Goal: Transaction & Acquisition: Purchase product/service

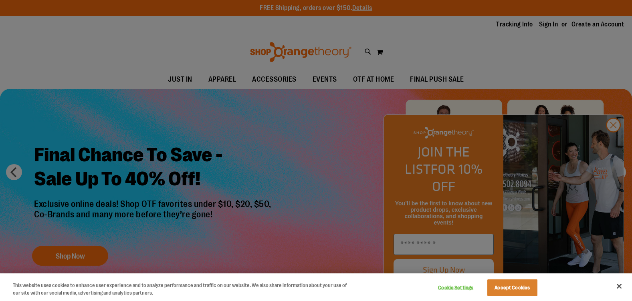
type input "**********"
click at [616, 145] on div at bounding box center [316, 150] width 632 height 301
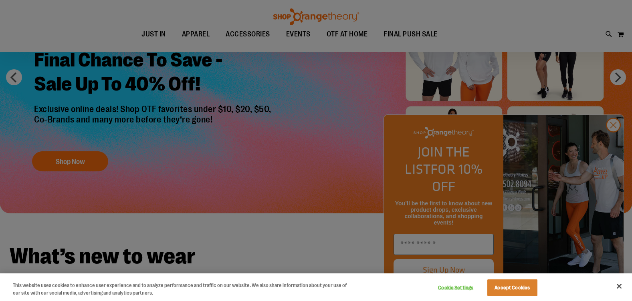
scroll to position [120, 0]
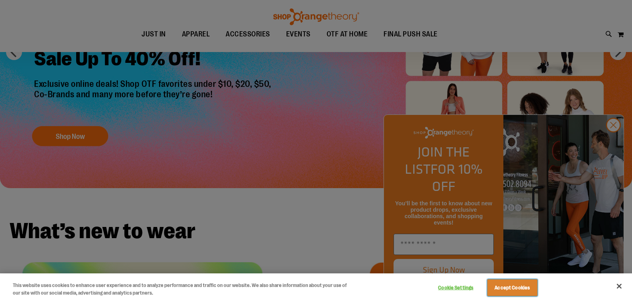
click at [523, 288] on button "Accept Cookies" at bounding box center [512, 288] width 50 height 17
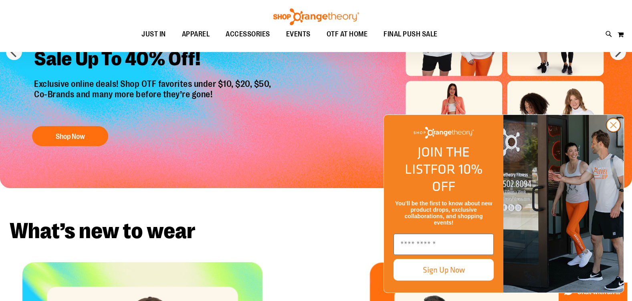
click at [614, 132] on circle "Close dialog" at bounding box center [612, 125] width 13 height 13
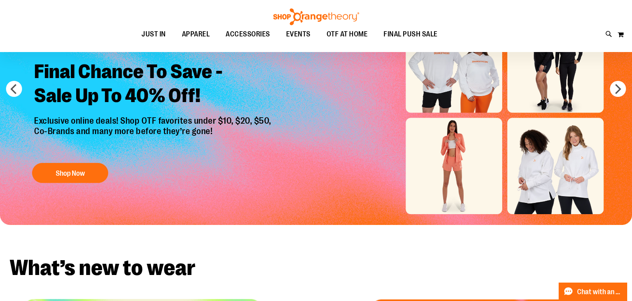
scroll to position [0, 0]
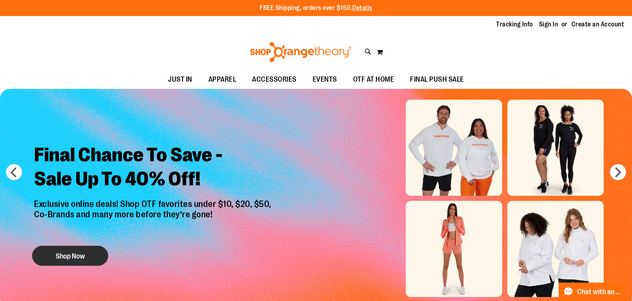
click at [86, 260] on button "Shop Now" at bounding box center [70, 256] width 76 height 20
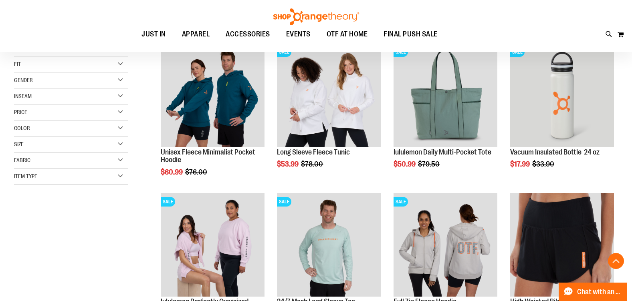
scroll to position [160, 0]
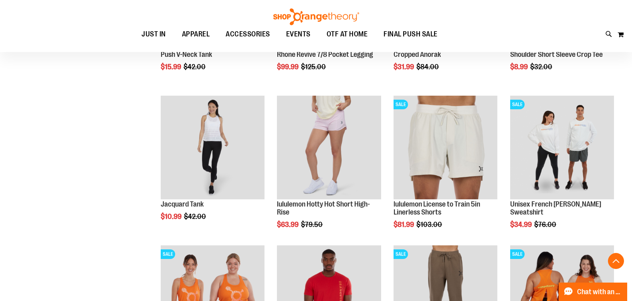
scroll to position [680, 0]
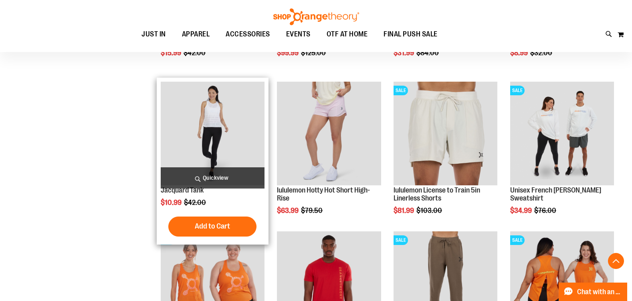
type input "**********"
click at [222, 130] on img "product" at bounding box center [213, 134] width 104 height 104
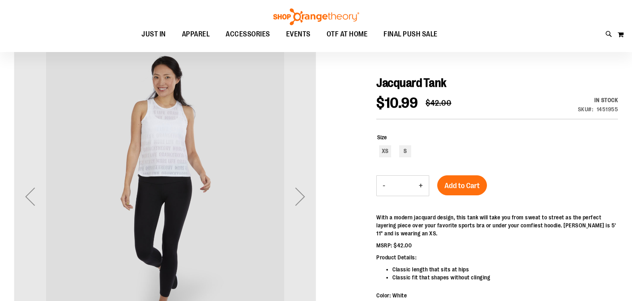
scroll to position [80, 0]
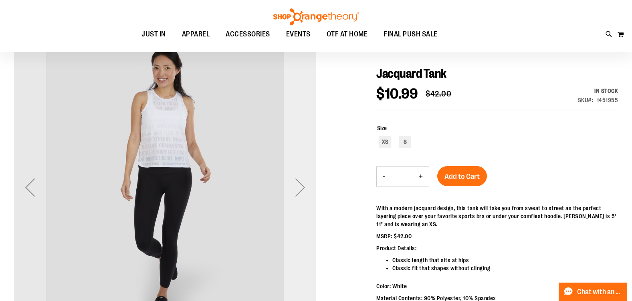
type input "**********"
click at [299, 188] on div "Next" at bounding box center [300, 187] width 32 height 32
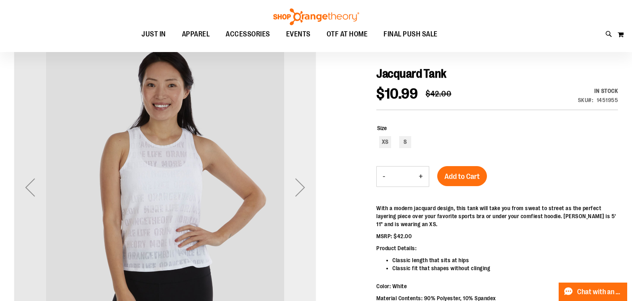
click at [301, 189] on div "Next" at bounding box center [300, 187] width 32 height 32
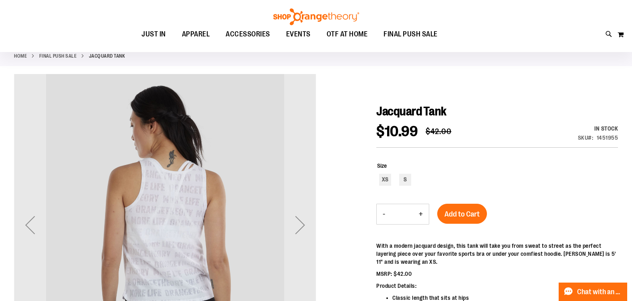
scroll to position [40, 0]
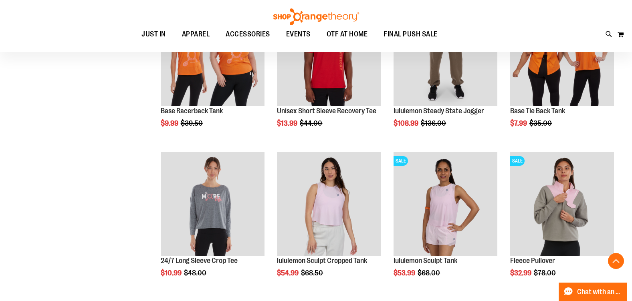
scroll to position [440, 0]
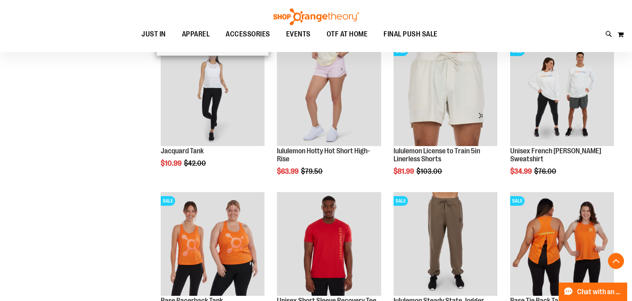
scroll to position [320, 0]
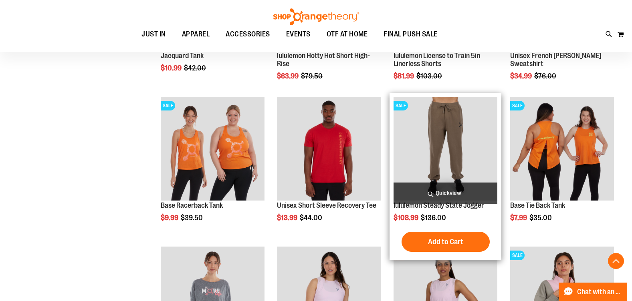
scroll to position [400, 0]
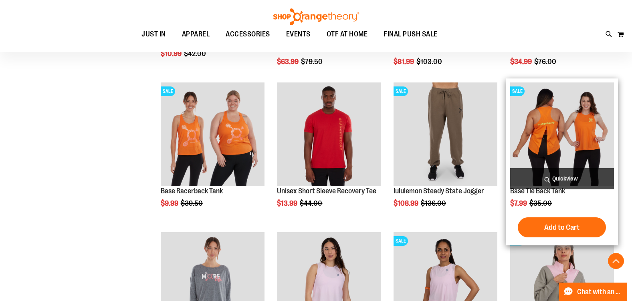
type input "**********"
click at [566, 153] on img "product" at bounding box center [562, 134] width 104 height 104
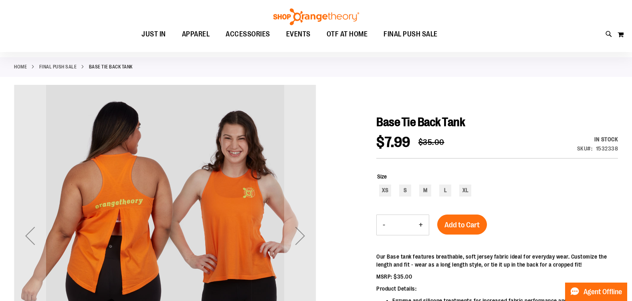
scroll to position [40, 0]
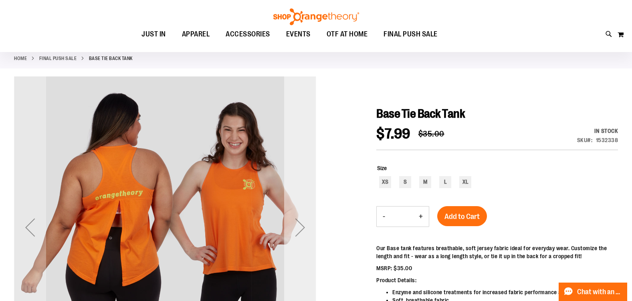
type input "**********"
click at [301, 227] on div "Next" at bounding box center [300, 227] width 32 height 32
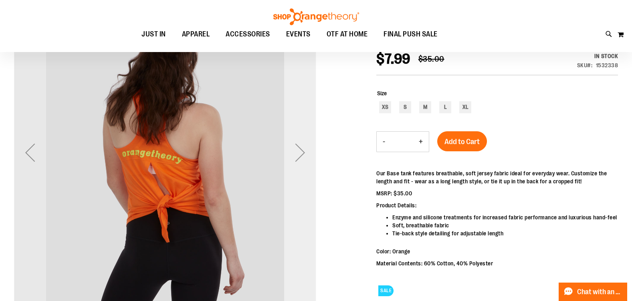
scroll to position [120, 0]
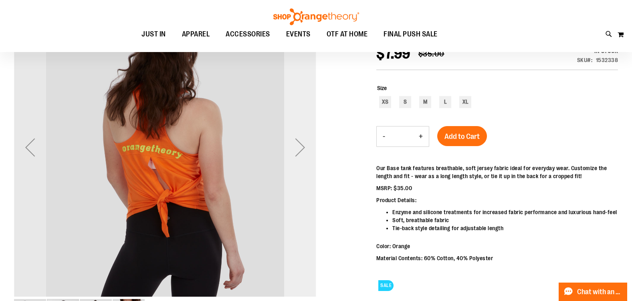
click at [299, 147] on div "Next" at bounding box center [300, 147] width 32 height 32
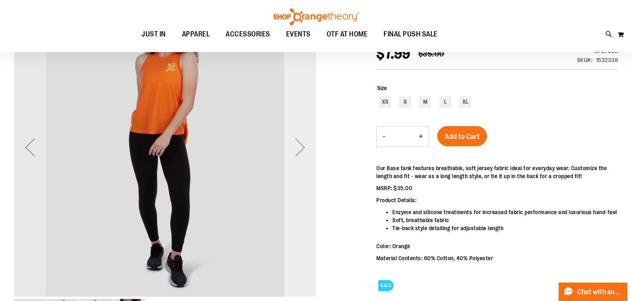
click at [299, 147] on div "Next" at bounding box center [300, 147] width 32 height 32
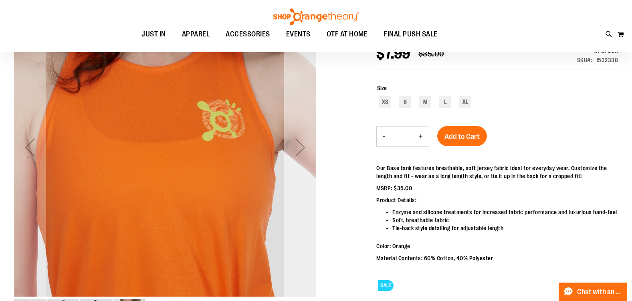
click at [299, 147] on div "Next" at bounding box center [300, 147] width 32 height 32
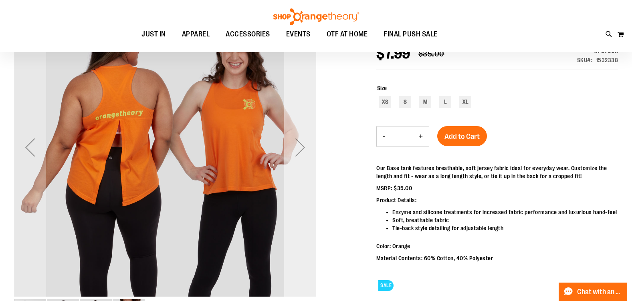
click at [299, 147] on div "Next" at bounding box center [300, 147] width 32 height 32
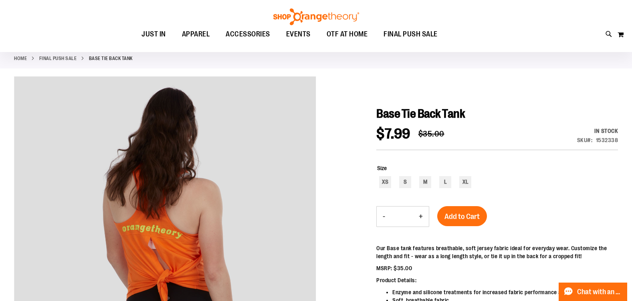
scroll to position [80, 0]
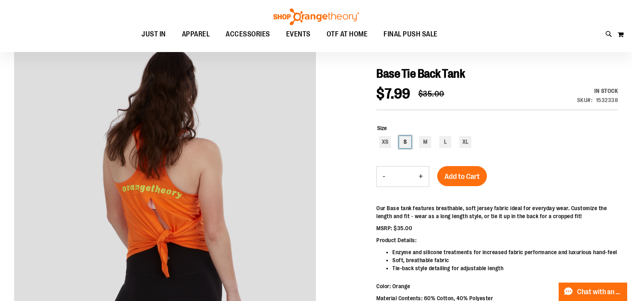
click at [404, 143] on div "S" at bounding box center [405, 142] width 12 height 12
type input "***"
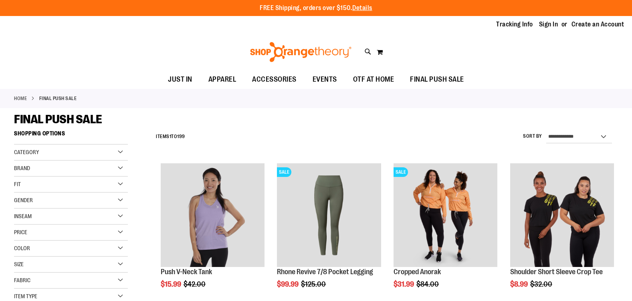
scroll to position [440, 0]
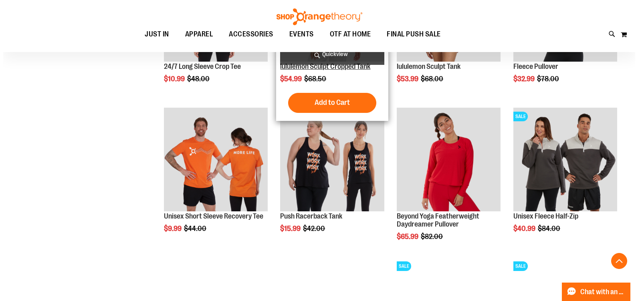
scroll to position [560, 0]
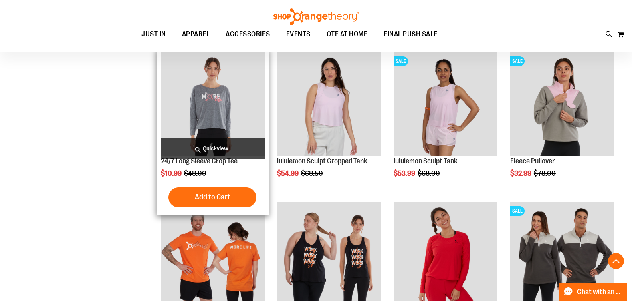
type input "**********"
click at [219, 149] on span "Quickview" at bounding box center [213, 148] width 104 height 21
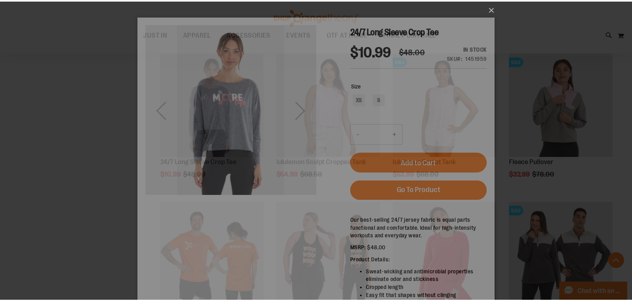
scroll to position [0, 0]
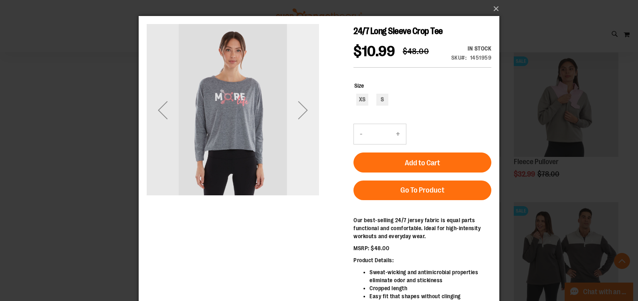
click at [306, 115] on div "Next" at bounding box center [303, 110] width 32 height 32
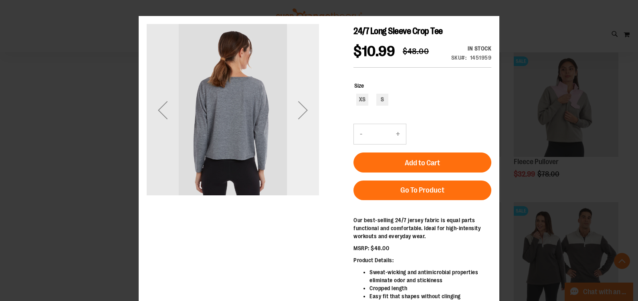
click at [306, 115] on div "Next" at bounding box center [303, 110] width 32 height 32
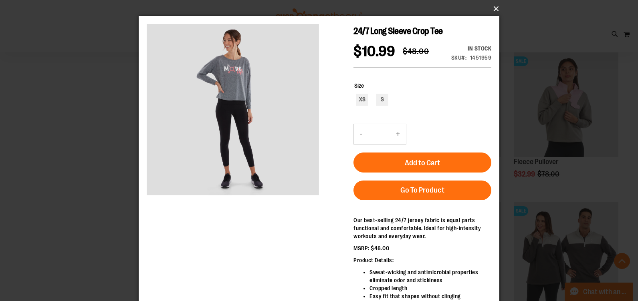
click at [494, 9] on button "×" at bounding box center [321, 9] width 360 height 18
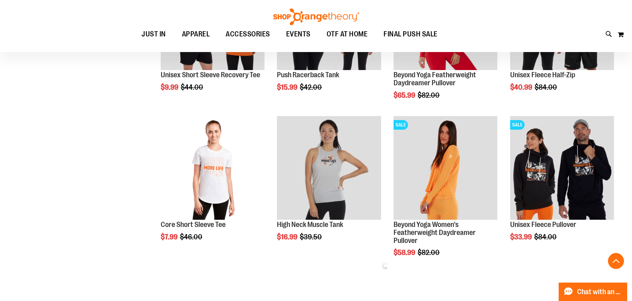
scroll to position [800, 0]
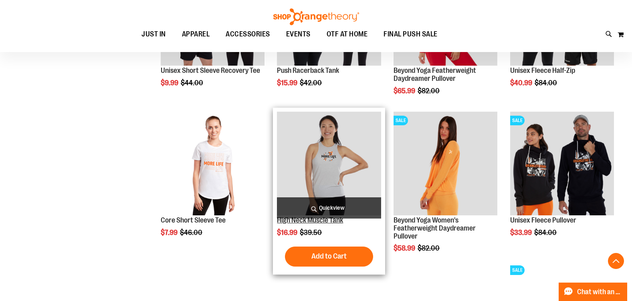
click at [335, 221] on link "High Neck Muscle Tank" at bounding box center [310, 220] width 66 height 8
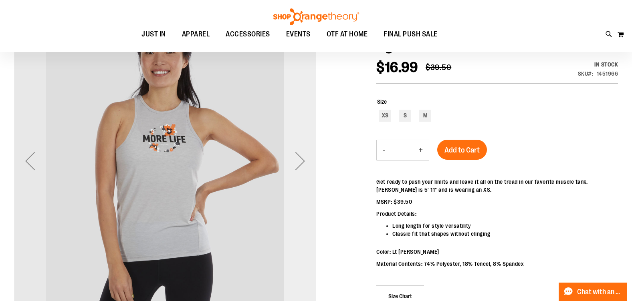
scroll to position [120, 0]
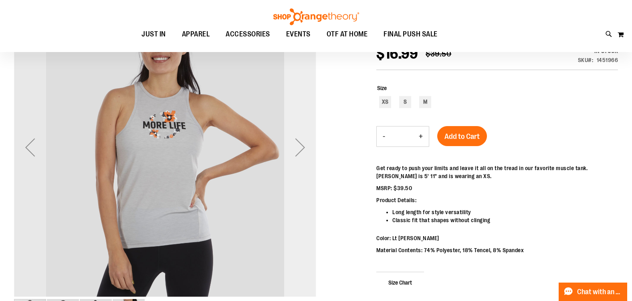
type input "**********"
click at [300, 151] on div "Next" at bounding box center [300, 147] width 32 height 32
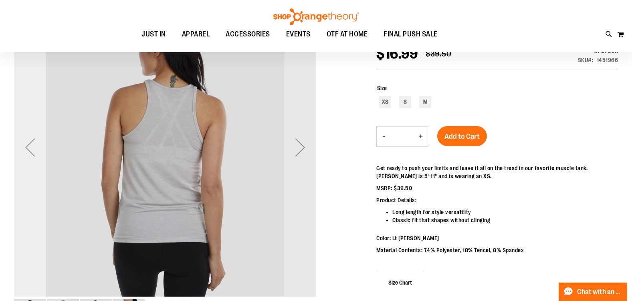
click at [29, 149] on div "Previous" at bounding box center [30, 147] width 32 height 32
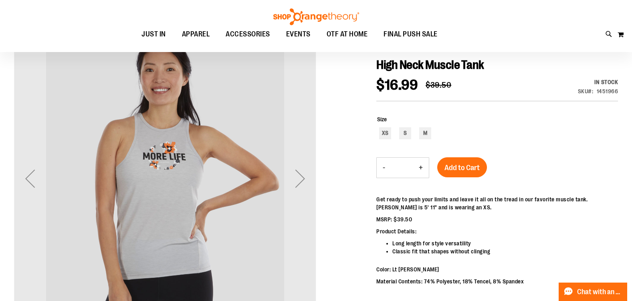
scroll to position [40, 0]
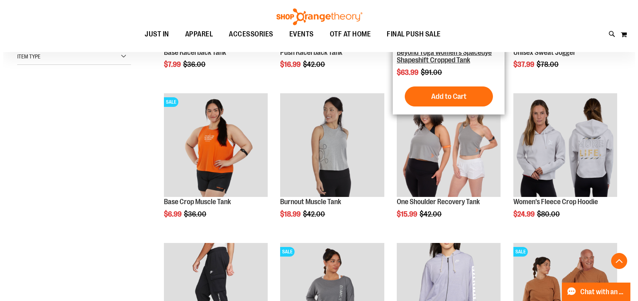
scroll to position [240, 0]
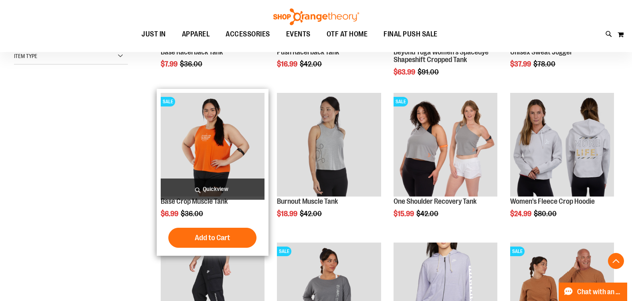
type input "**********"
click at [201, 193] on span "Quickview" at bounding box center [213, 189] width 104 height 21
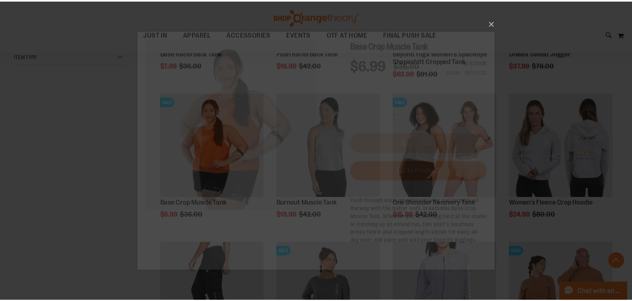
scroll to position [0, 0]
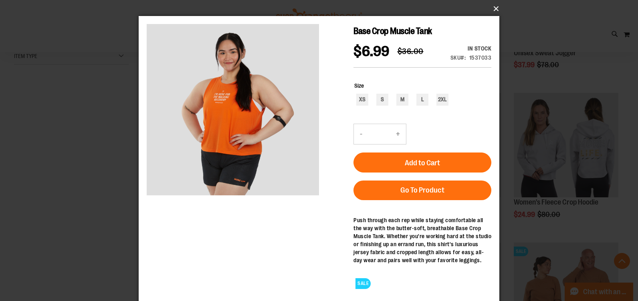
click at [497, 7] on button "×" at bounding box center [321, 9] width 360 height 18
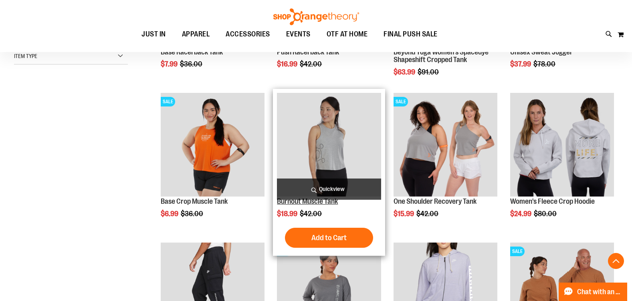
click at [313, 205] on link "Burnout Muscle Tank" at bounding box center [307, 201] width 61 height 8
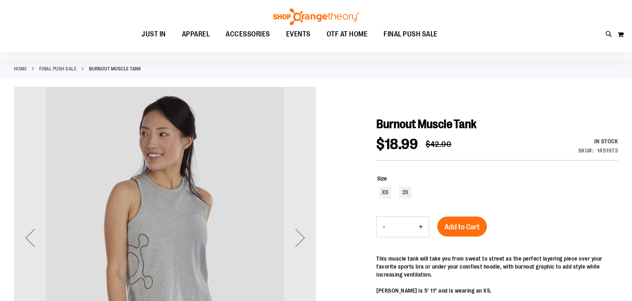
scroll to position [80, 0]
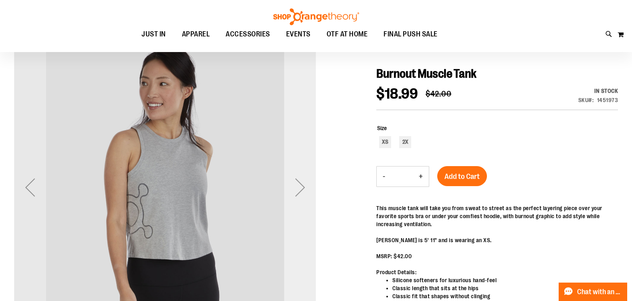
type input "**********"
click at [302, 194] on div "Next" at bounding box center [300, 187] width 32 height 32
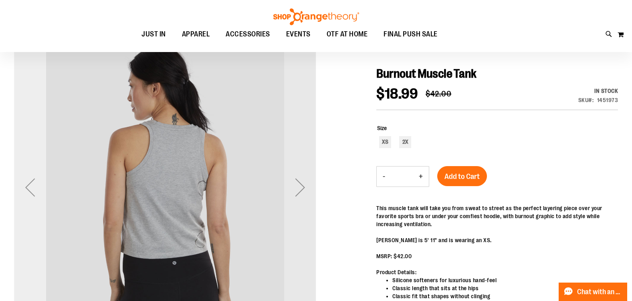
click at [29, 186] on div "Previous" at bounding box center [30, 187] width 32 height 32
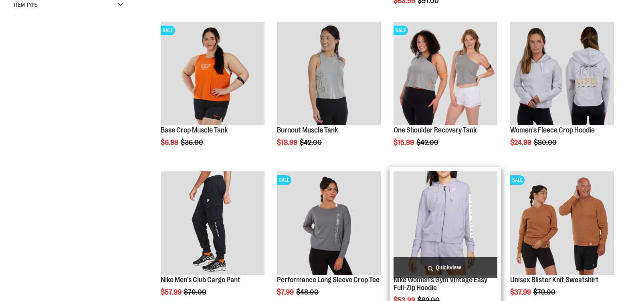
scroll to position [292, 0]
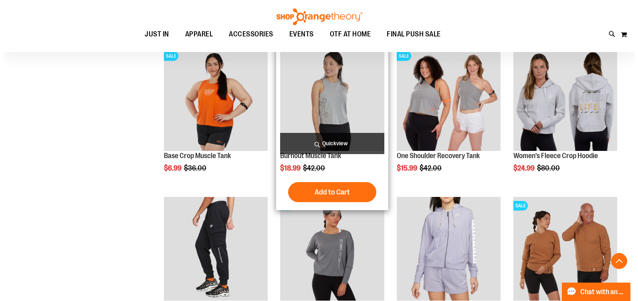
scroll to position [280, 0]
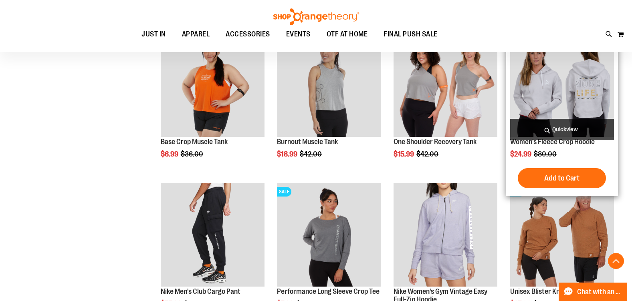
type input "**********"
click at [525, 140] on span "Quickview" at bounding box center [562, 129] width 104 height 21
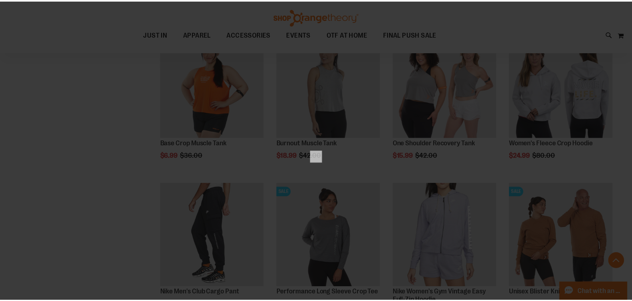
scroll to position [0, 0]
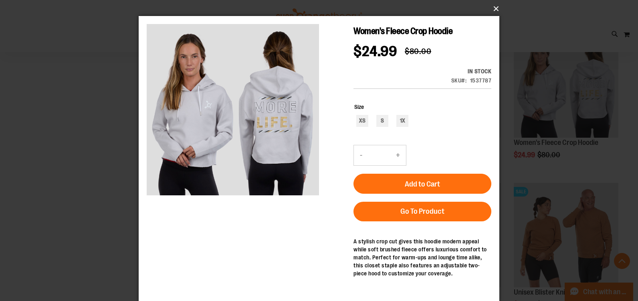
click at [493, 11] on button "×" at bounding box center [321, 9] width 360 height 18
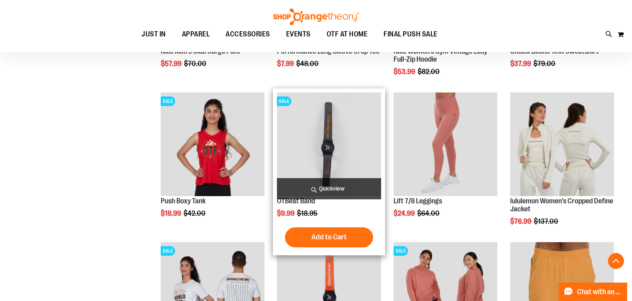
scroll to position [600, 0]
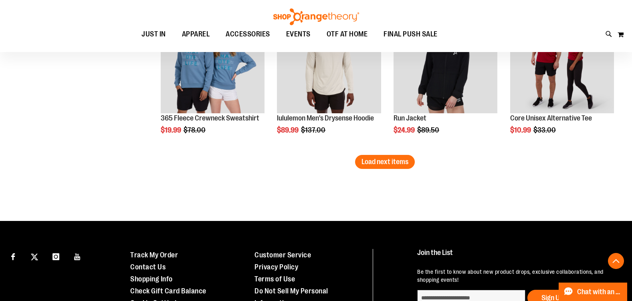
scroll to position [1361, 0]
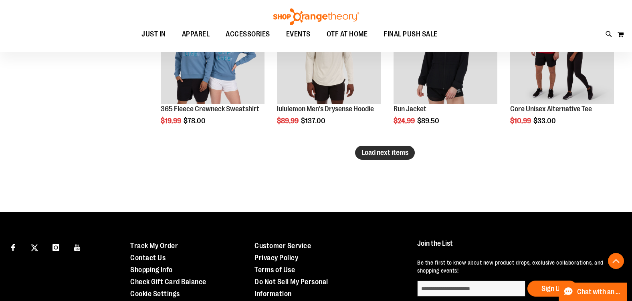
click at [394, 157] on span "Load next items" at bounding box center [384, 153] width 47 height 8
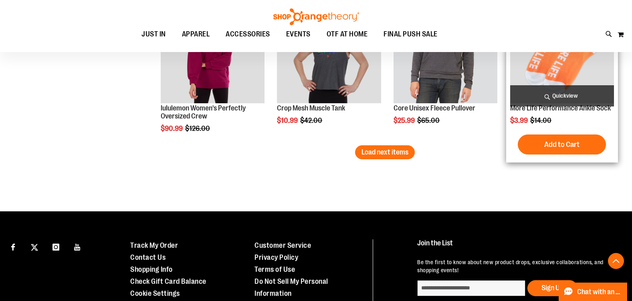
scroll to position [1878, 0]
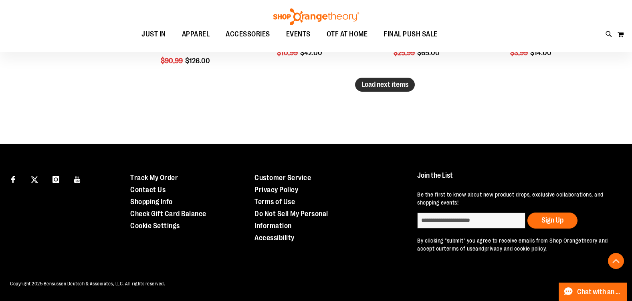
click at [378, 84] on span "Load next items" at bounding box center [384, 84] width 47 height 8
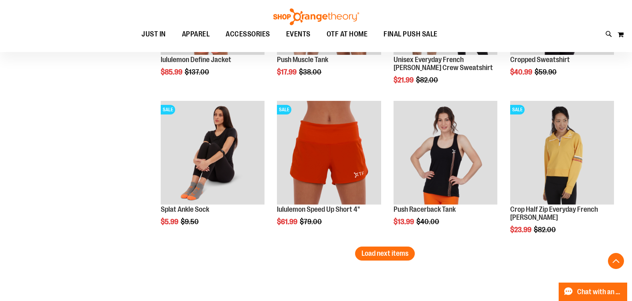
scroll to position [2279, 0]
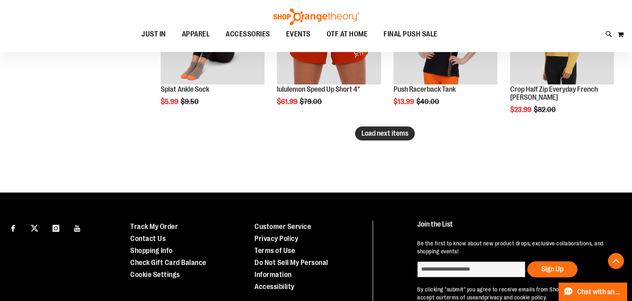
click at [374, 133] on span "Load next items" at bounding box center [384, 133] width 47 height 8
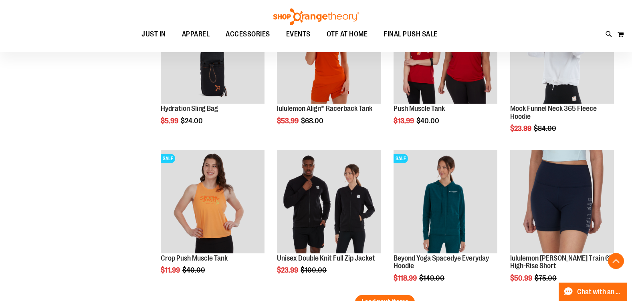
scroll to position [2479, 0]
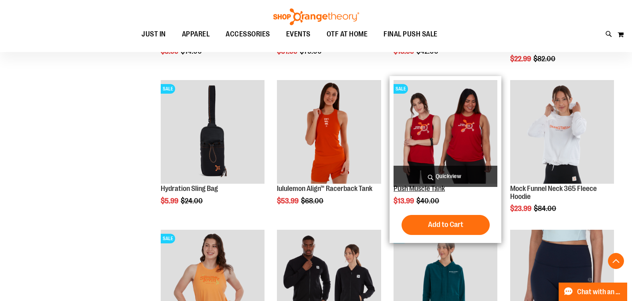
click at [441, 190] on link "Push Muscle Tank" at bounding box center [418, 189] width 51 height 8
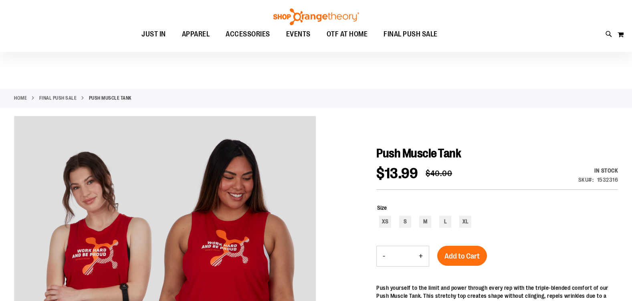
scroll to position [80, 0]
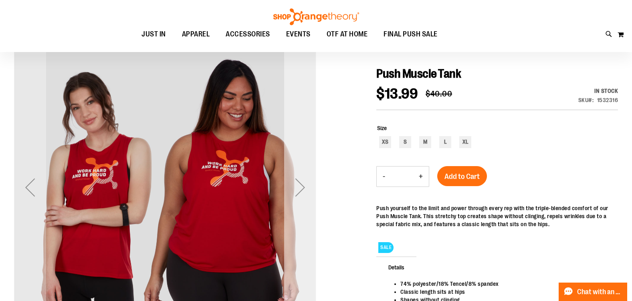
type input "**********"
click at [304, 186] on div "Next" at bounding box center [300, 187] width 32 height 32
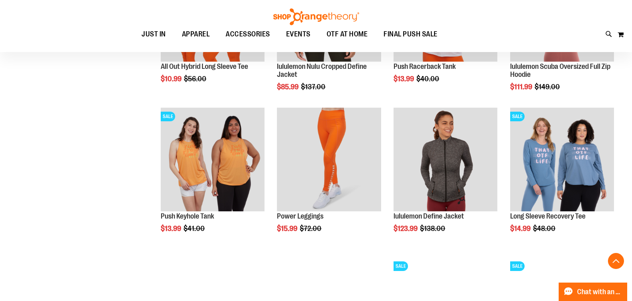
scroll to position [600, 0]
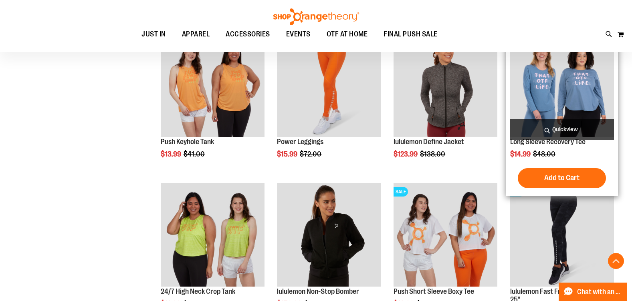
scroll to position [640, 0]
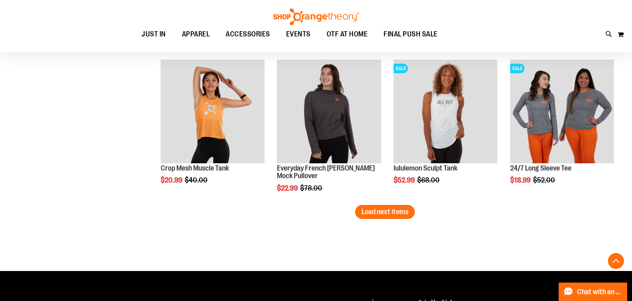
scroll to position [1241, 0]
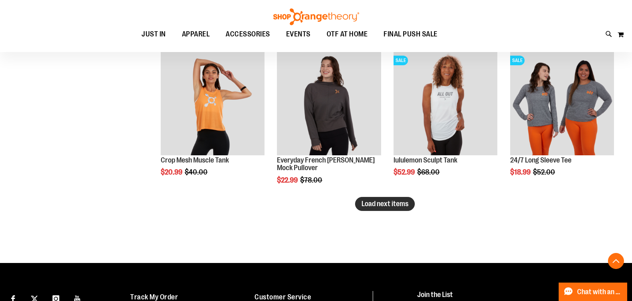
type input "**********"
click at [376, 205] on span "Load next items" at bounding box center [384, 204] width 47 height 8
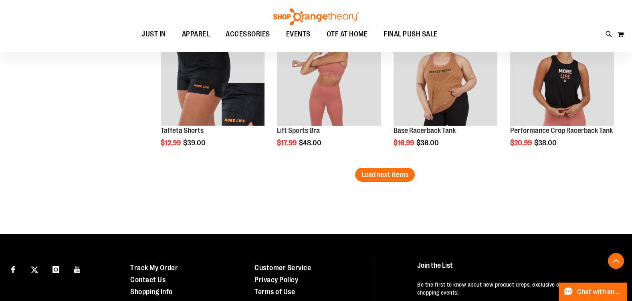
scroll to position [1762, 0]
